Goal: Transaction & Acquisition: Purchase product/service

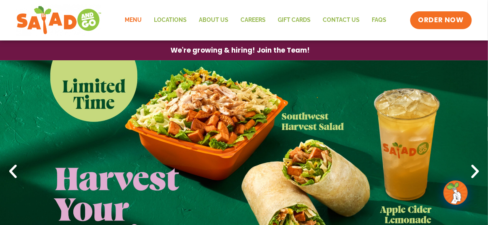
click at [139, 17] on link "Menu" at bounding box center [133, 20] width 29 height 19
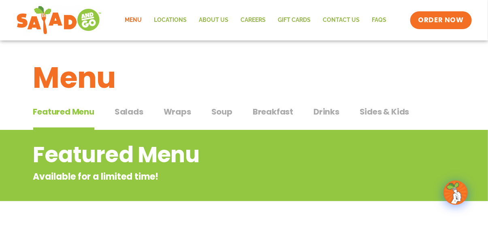
click at [176, 113] on span "Wraps" at bounding box center [178, 112] width 28 height 12
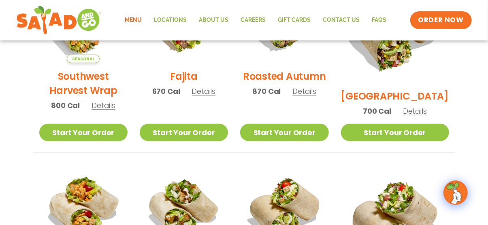
scroll to position [162, 0]
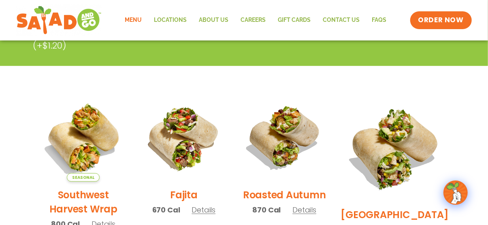
click at [130, 22] on link "Menu" at bounding box center [133, 20] width 29 height 19
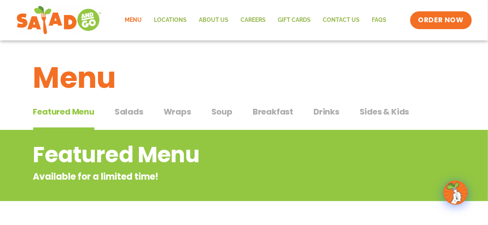
click at [123, 114] on span "Salads" at bounding box center [129, 112] width 29 height 12
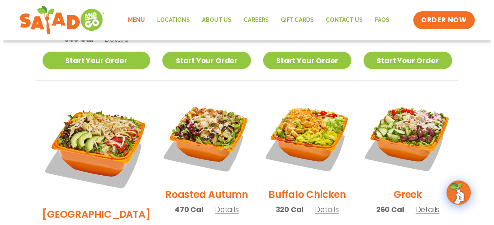
scroll to position [405, 0]
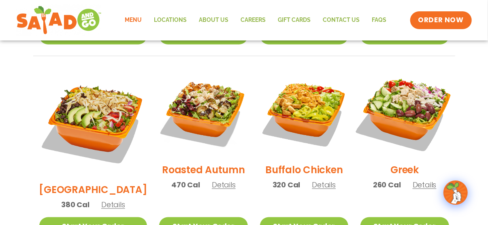
click at [416, 91] on img at bounding box center [404, 113] width 104 height 104
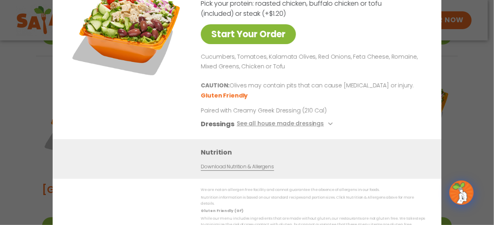
click at [231, 35] on link "Start Your Order" at bounding box center [248, 34] width 95 height 20
